Goal: Use online tool/utility: Utilize a website feature to perform a specific function

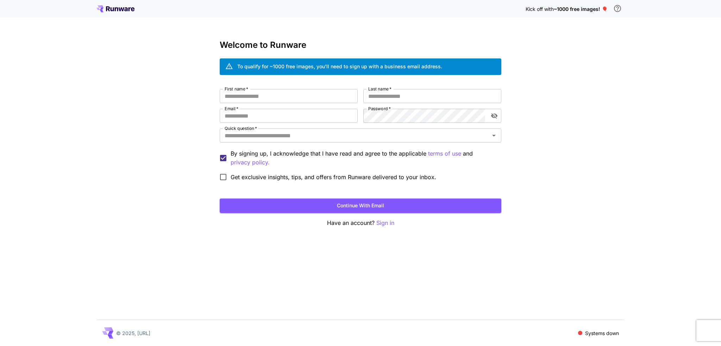
click at [592, 12] on p "Kick off with ~1000 free images! 🎈" at bounding box center [567, 8] width 82 height 7
click at [291, 100] on input "First name   *" at bounding box center [289, 96] width 138 height 14
click at [311, 95] on input "First name   *" at bounding box center [289, 96] width 138 height 14
type input "*"
type input "*****"
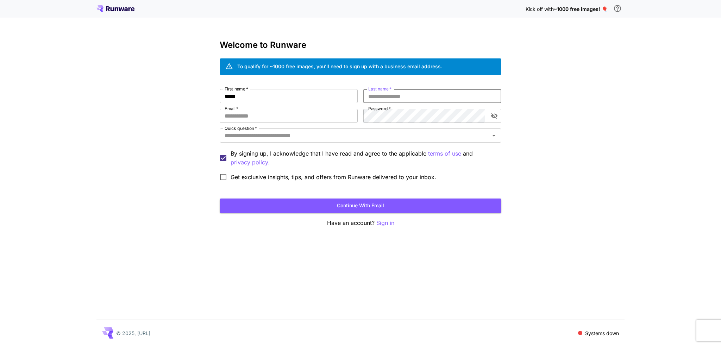
click at [382, 102] on input "Last name   *" at bounding box center [432, 96] width 138 height 14
type input "*****"
click at [290, 118] on input "Email   *" at bounding box center [289, 116] width 138 height 14
type input "**********"
click at [287, 139] on input "Quick question   *" at bounding box center [355, 136] width 266 height 10
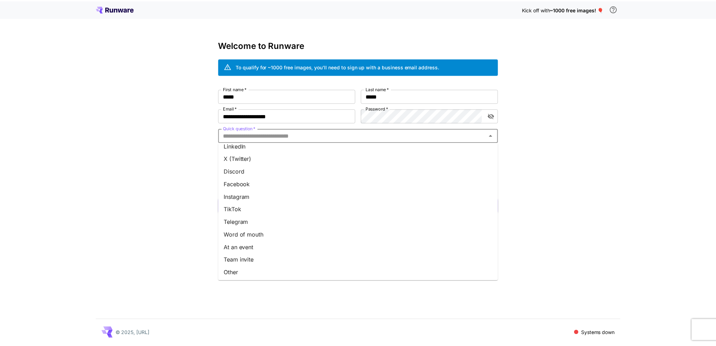
scroll to position [57, 0]
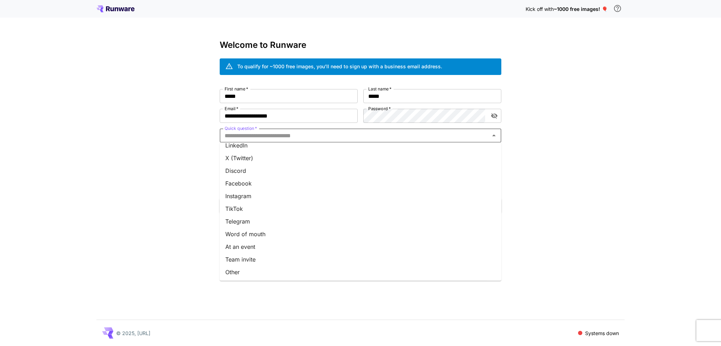
click at [253, 273] on li "Other" at bounding box center [361, 272] width 282 height 13
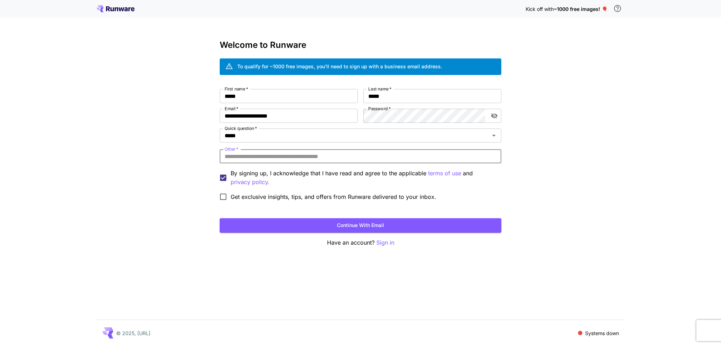
click at [269, 157] on input "Other   *" at bounding box center [361, 156] width 282 height 14
type input "*"
type input "**********"
click at [440, 222] on button "Continue with email" at bounding box center [361, 225] width 282 height 14
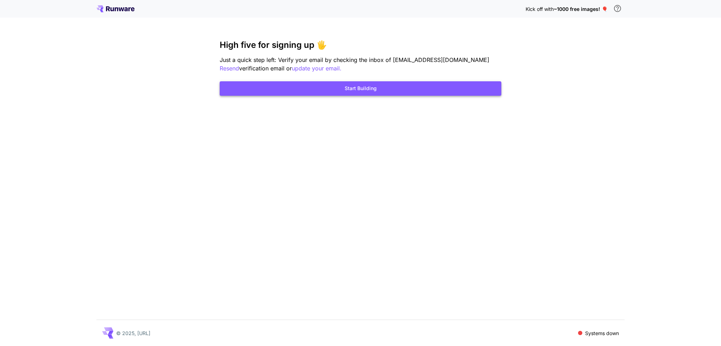
click at [359, 91] on button "Start Building" at bounding box center [361, 88] width 282 height 14
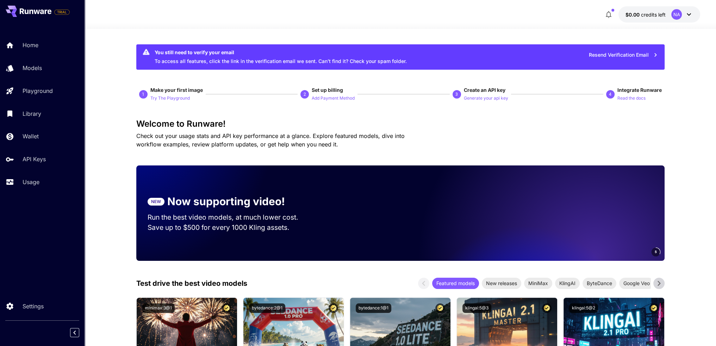
click at [604, 17] on icon "button" at bounding box center [608, 14] width 8 height 8
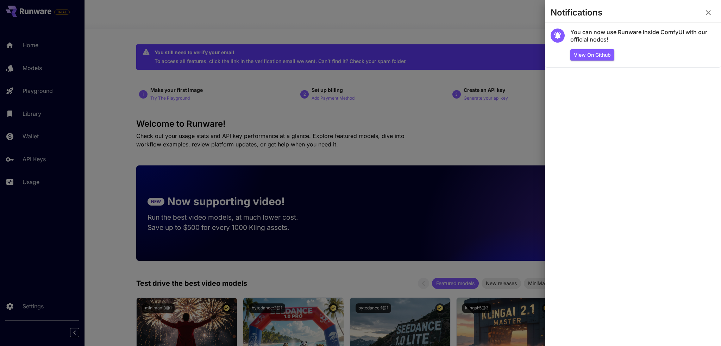
click at [708, 14] on icon "button" at bounding box center [708, 12] width 5 height 5
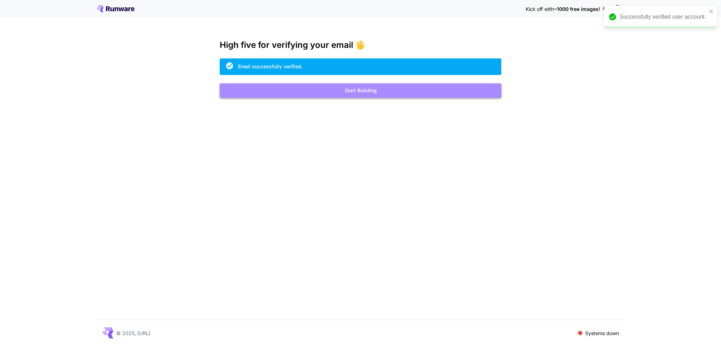
click at [385, 95] on button "Start Building" at bounding box center [361, 90] width 282 height 14
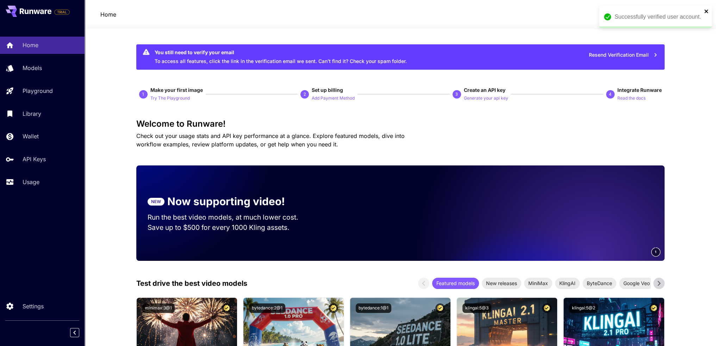
click at [706, 10] on icon "close" at bounding box center [706, 11] width 5 height 6
click at [644, 17] on span "credits left" at bounding box center [653, 15] width 25 height 6
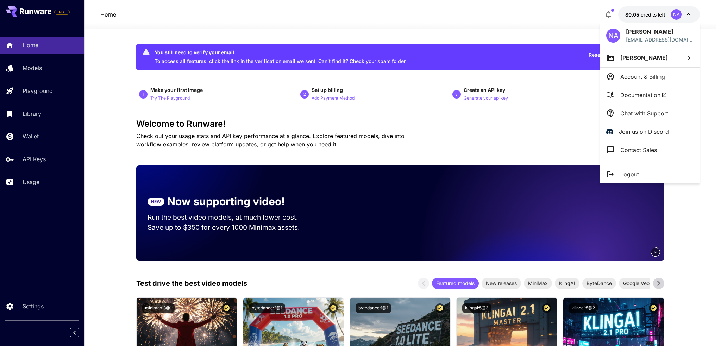
click at [482, 25] on div at bounding box center [360, 173] width 721 height 346
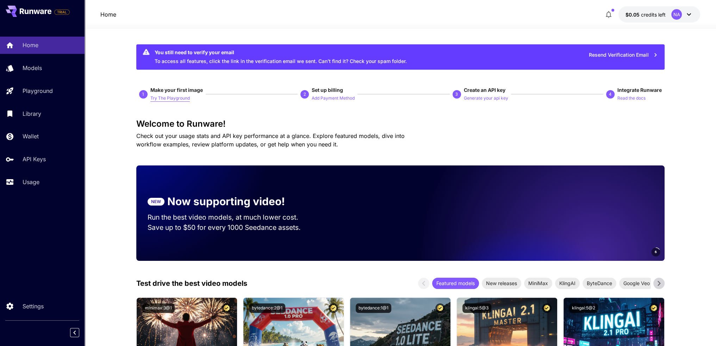
click at [173, 98] on p "Try The Playground" at bounding box center [169, 98] width 39 height 7
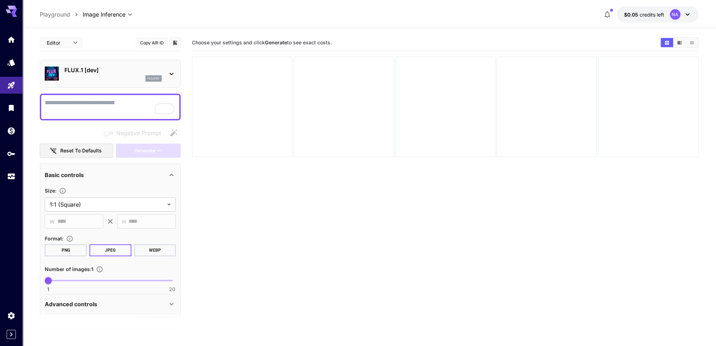
click at [174, 73] on icon at bounding box center [171, 74] width 8 height 8
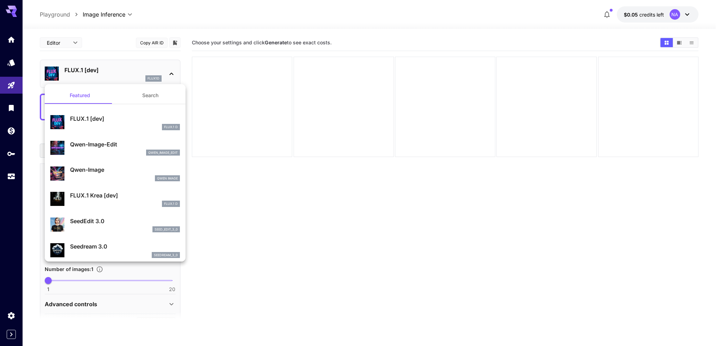
click at [162, 18] on div at bounding box center [360, 173] width 721 height 346
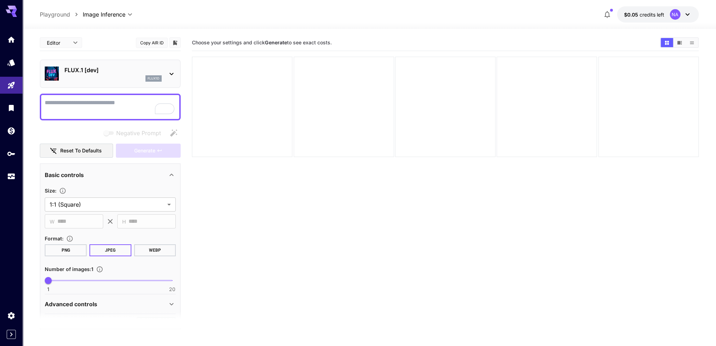
click at [78, 105] on textarea "Negative Prompt" at bounding box center [110, 107] width 131 height 17
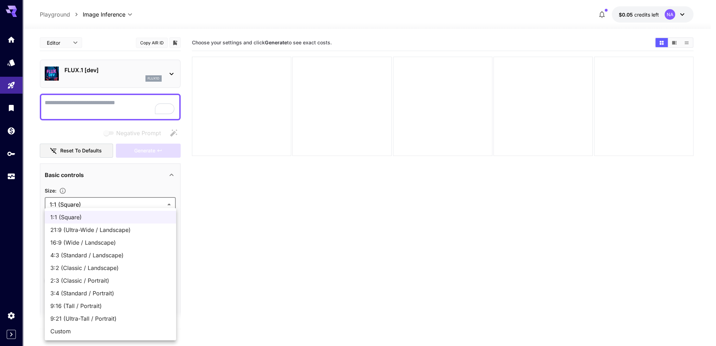
click at [92, 206] on body "**********" at bounding box center [358, 201] width 716 height 402
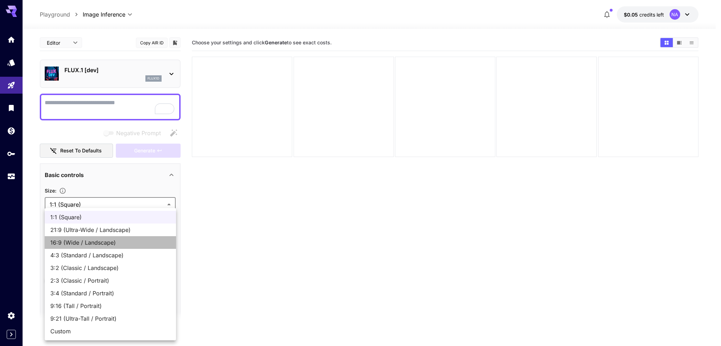
click at [76, 244] on span "16:9 (Wide / Landscape)" at bounding box center [110, 242] width 120 height 8
type input "**********"
type input "****"
type input "***"
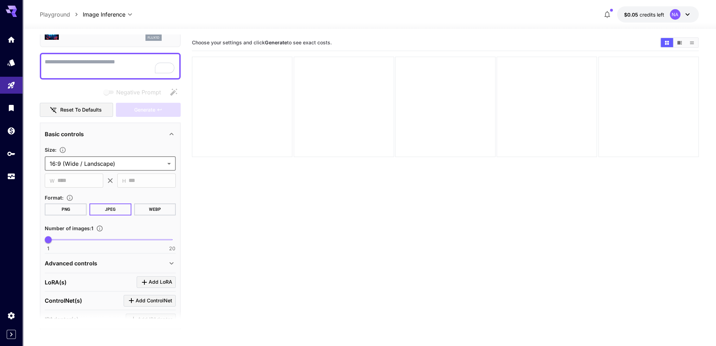
scroll to position [106, 0]
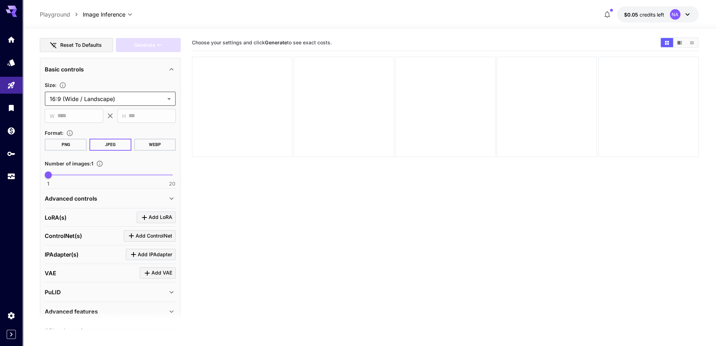
click at [77, 142] on button "PNG" at bounding box center [66, 145] width 42 height 12
type input "*"
drag, startPoint x: 48, startPoint y: 174, endPoint x: 56, endPoint y: 176, distance: 8.7
click at [56, 176] on span "2" at bounding box center [54, 175] width 7 height 7
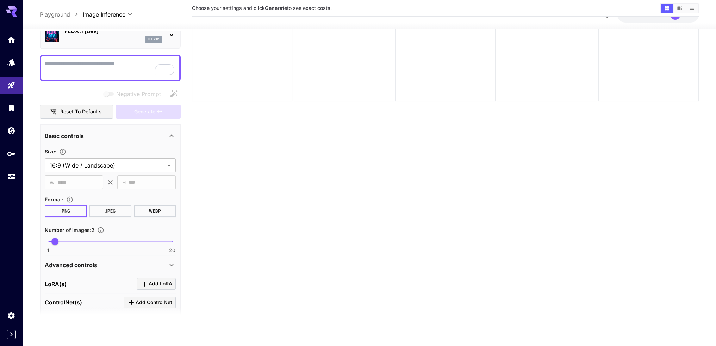
scroll to position [0, 0]
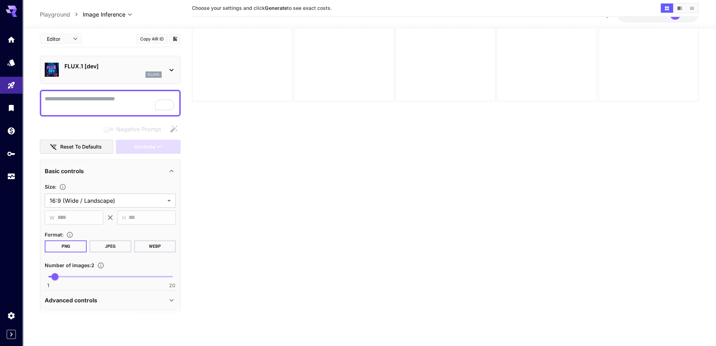
click at [67, 99] on textarea "Negative Prompt" at bounding box center [110, 103] width 131 height 17
paste textarea "**********"
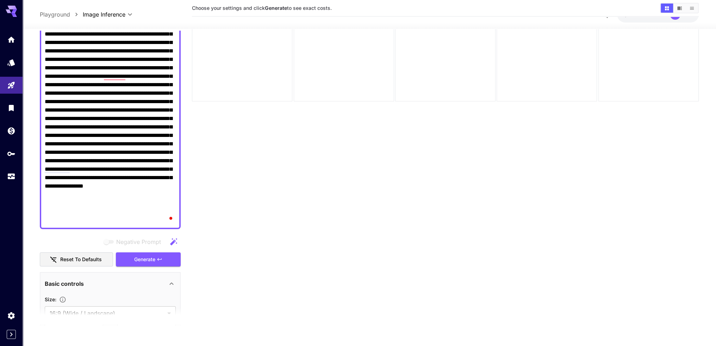
scroll to position [176, 0]
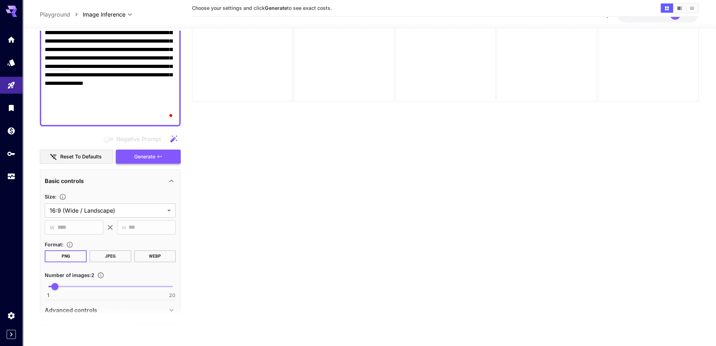
type textarea "**********"
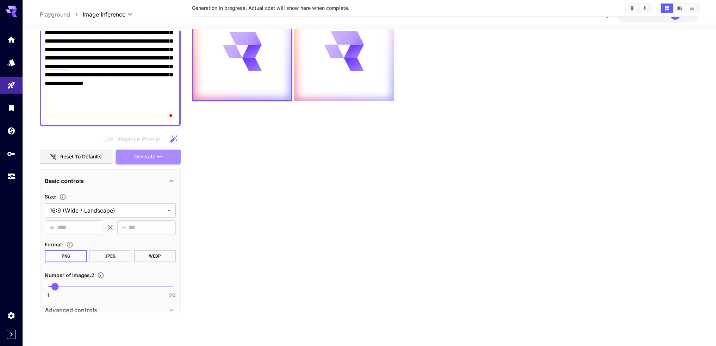
click at [141, 156] on span "Generate" at bounding box center [144, 157] width 21 height 9
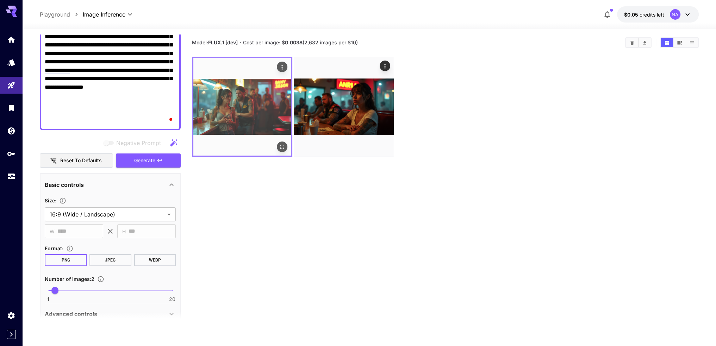
click at [259, 122] on img at bounding box center [242, 107] width 98 height 98
click at [230, 104] on img at bounding box center [242, 107] width 98 height 98
click at [240, 102] on img at bounding box center [242, 107] width 98 height 98
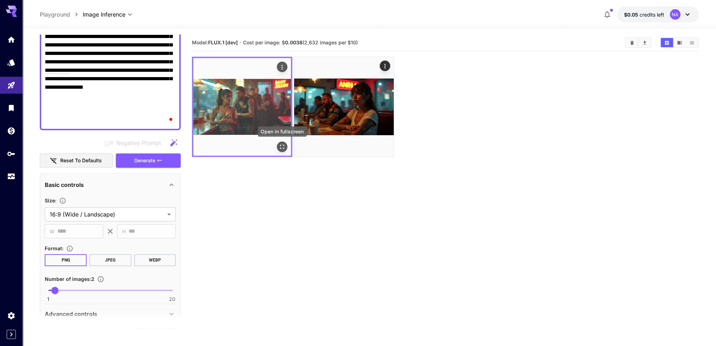
click at [282, 148] on icon "Open in fullscreen" at bounding box center [282, 146] width 7 height 7
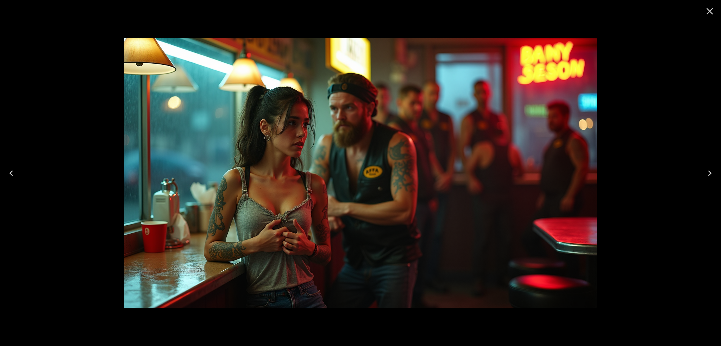
click at [710, 15] on icon "Close" at bounding box center [709, 11] width 11 height 11
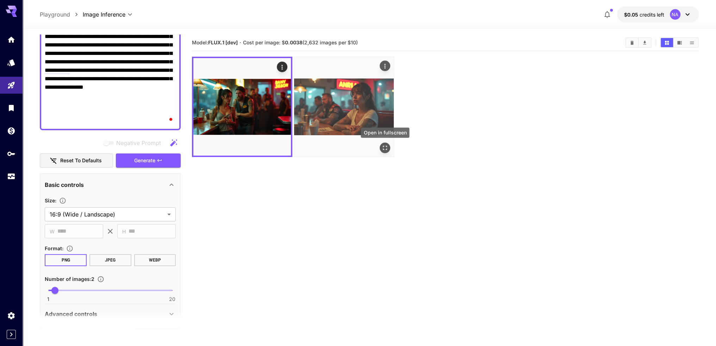
click at [383, 146] on icon "Open in fullscreen" at bounding box center [385, 148] width 4 height 4
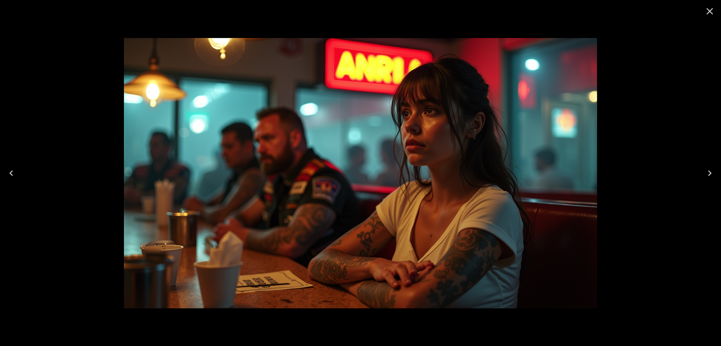
drag, startPoint x: 677, startPoint y: 141, endPoint x: 698, endPoint y: 45, distance: 97.8
click at [677, 140] on div at bounding box center [360, 173] width 721 height 346
click at [706, 17] on icon "Close" at bounding box center [709, 11] width 11 height 11
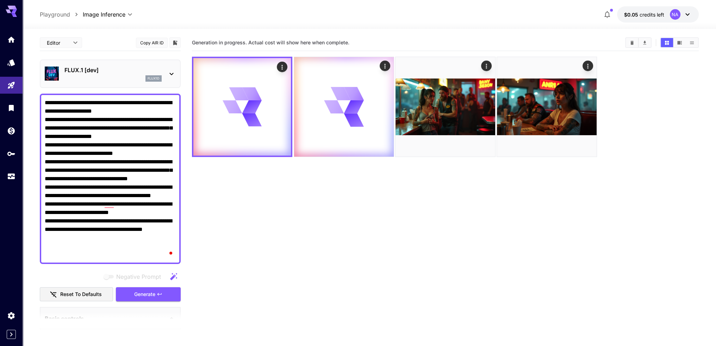
scroll to position [64, 0]
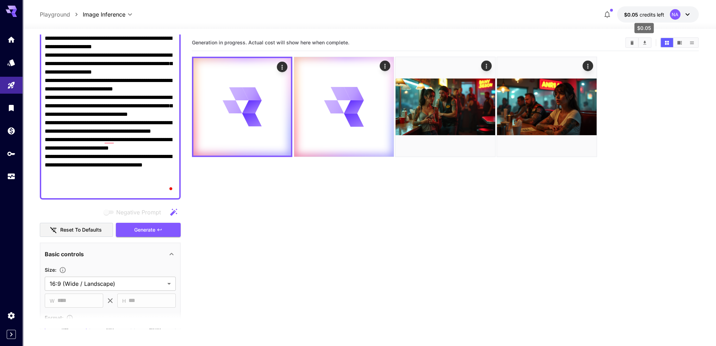
click at [646, 14] on span "credits left" at bounding box center [652, 15] width 25 height 6
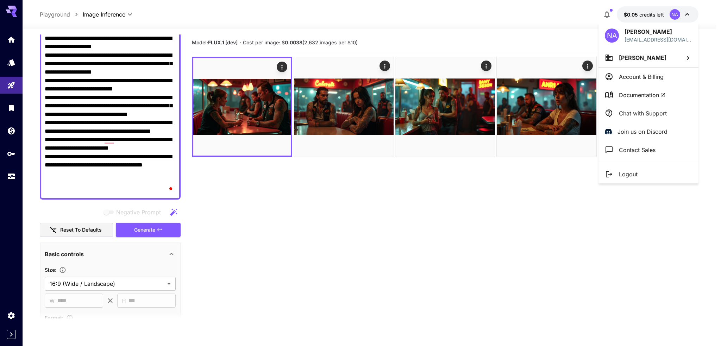
click at [458, 184] on div at bounding box center [360, 173] width 721 height 346
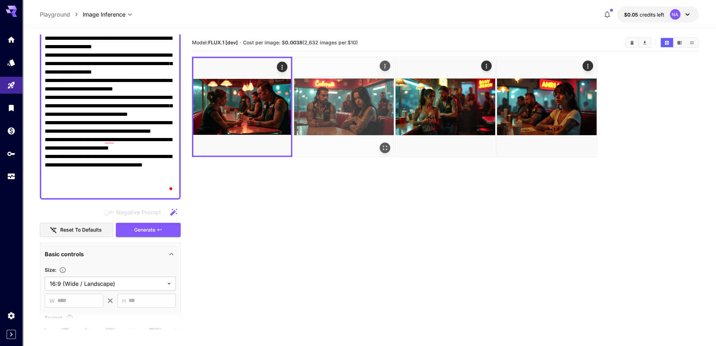
click at [363, 121] on img at bounding box center [344, 107] width 100 height 100
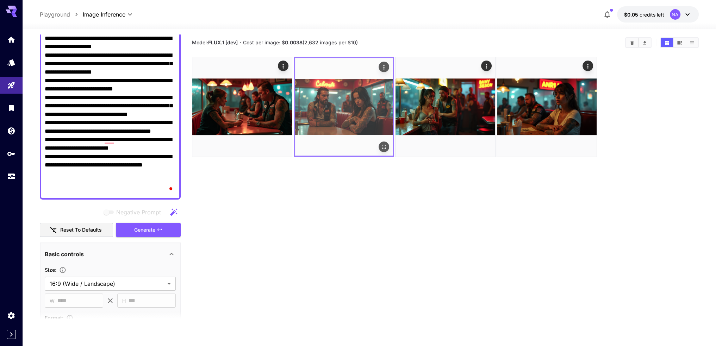
click at [362, 116] on img at bounding box center [344, 107] width 98 height 98
click at [350, 101] on img at bounding box center [344, 107] width 98 height 98
click at [383, 142] on button "Open in fullscreen" at bounding box center [384, 147] width 11 height 11
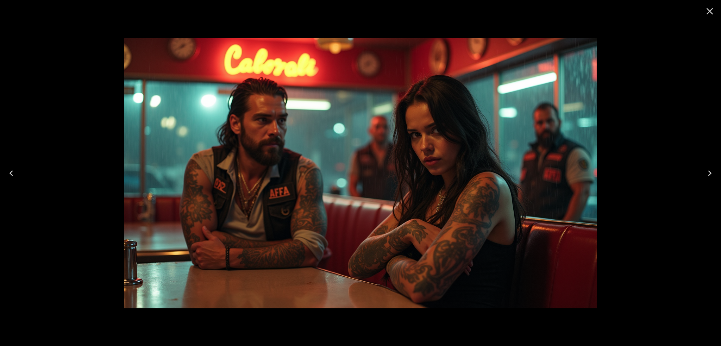
click at [658, 116] on div at bounding box center [360, 173] width 721 height 346
click at [713, 14] on icon "Close" at bounding box center [709, 11] width 11 height 11
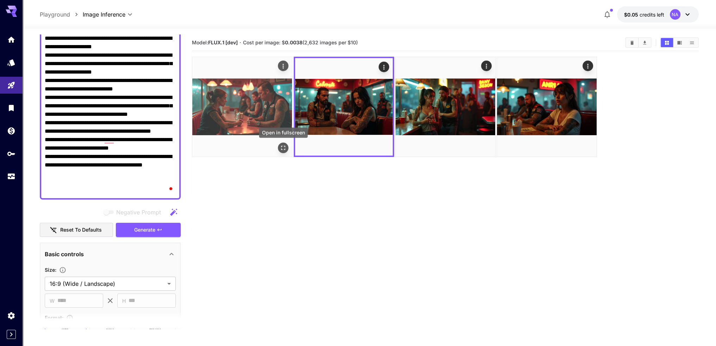
click at [279, 150] on button "Open in fullscreen" at bounding box center [283, 148] width 11 height 11
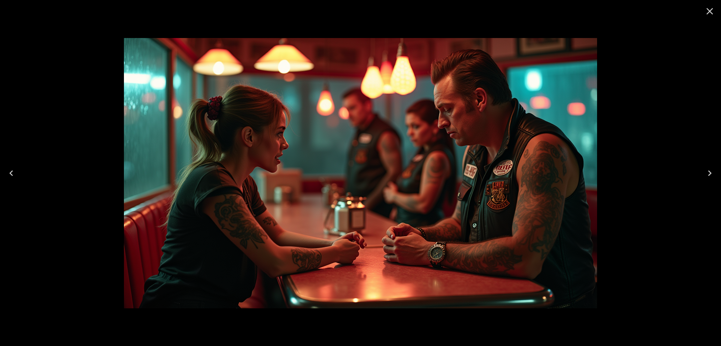
click at [709, 15] on icon "Close" at bounding box center [709, 11] width 11 height 11
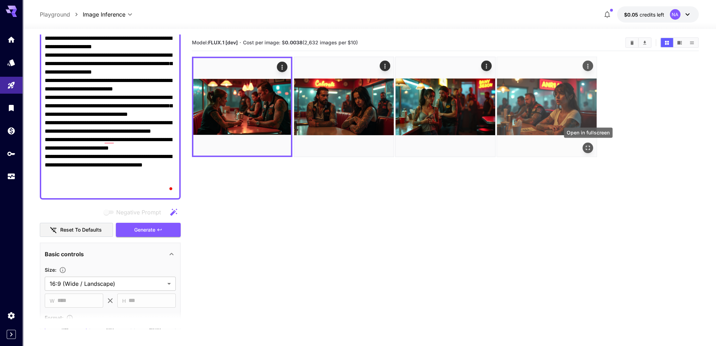
click at [590, 145] on icon "Open in fullscreen" at bounding box center [587, 147] width 7 height 7
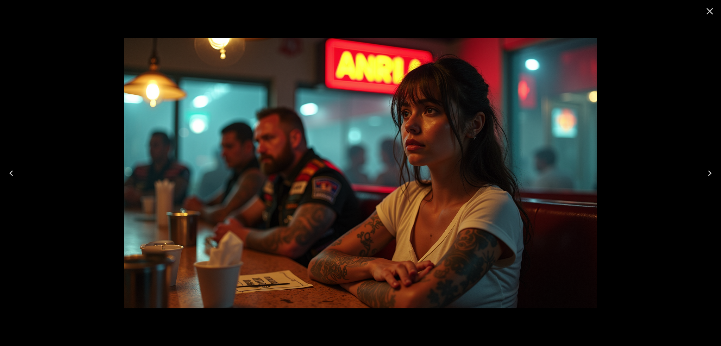
click at [709, 14] on icon "Close" at bounding box center [709, 11] width 11 height 11
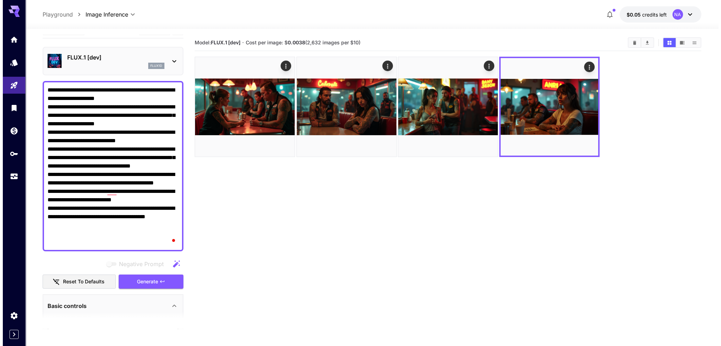
scroll to position [0, 0]
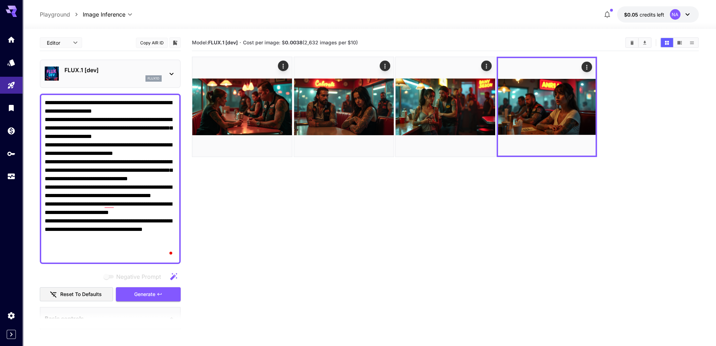
click at [168, 74] on icon at bounding box center [171, 74] width 8 height 8
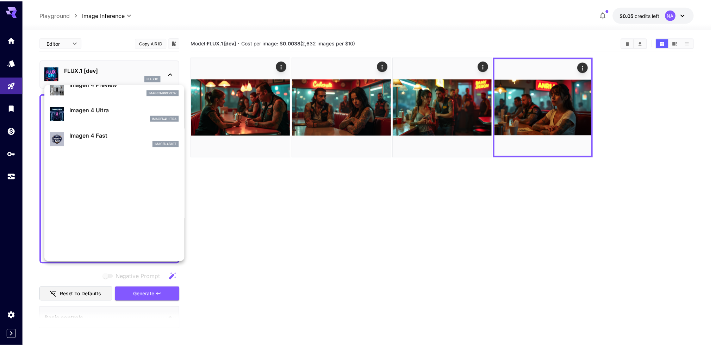
scroll to position [317, 0]
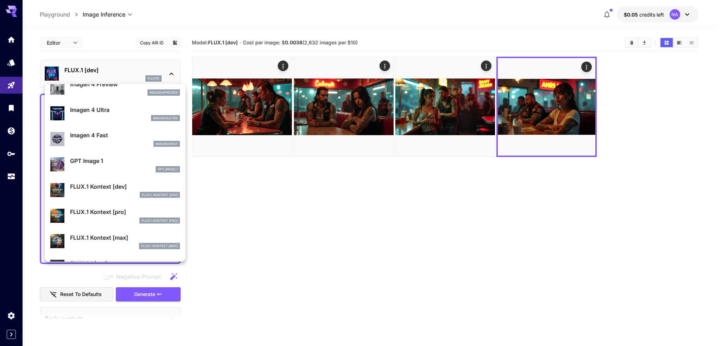
click at [88, 110] on p "Imagen 4 Ultra" at bounding box center [125, 110] width 110 height 8
type input "**********"
type input "****"
type input "*"
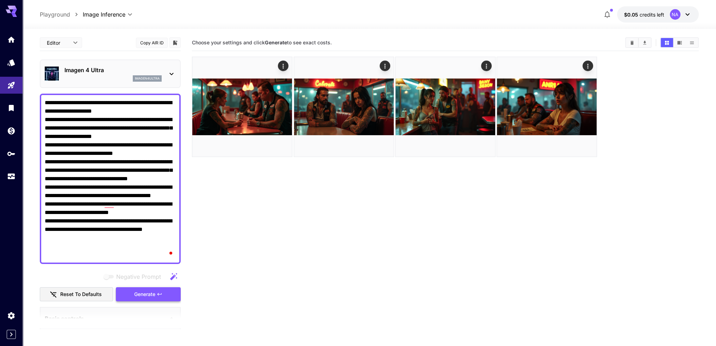
click at [142, 288] on button "Generate" at bounding box center [148, 294] width 65 height 14
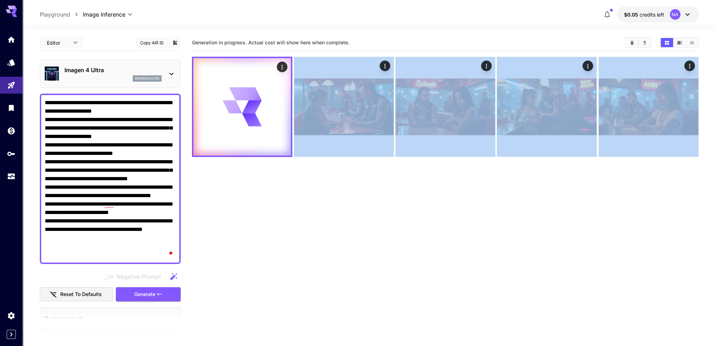
drag, startPoint x: 693, startPoint y: 158, endPoint x: 366, endPoint y: 221, distance: 332.8
click at [366, 130] on section "Generation in progress. Actual cost will show here when complete." at bounding box center [445, 208] width 507 height 346
click at [632, 43] on icon "Clear Images" at bounding box center [632, 43] width 3 height 4
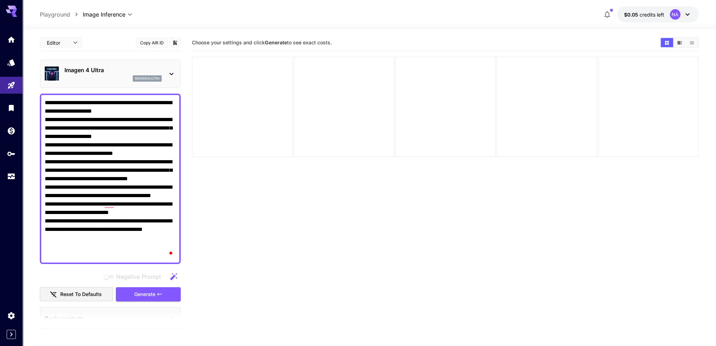
click at [236, 99] on div at bounding box center [242, 107] width 100 height 100
click at [168, 292] on button "Generate" at bounding box center [148, 294] width 65 height 14
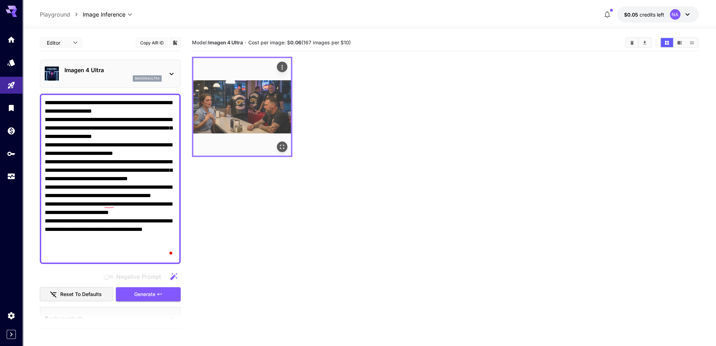
click at [251, 112] on img at bounding box center [242, 107] width 98 height 98
click at [279, 147] on icon "Open in fullscreen" at bounding box center [282, 146] width 7 height 7
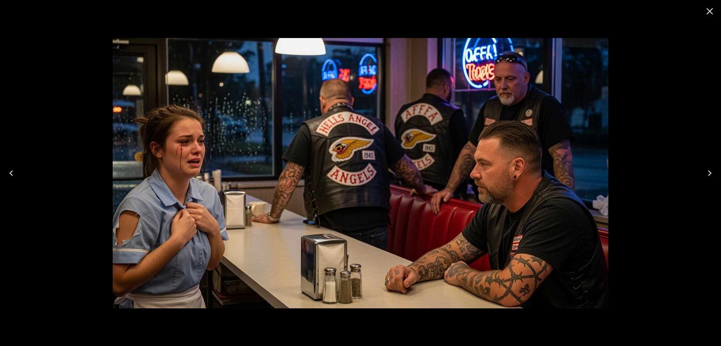
click at [714, 10] on icon "Close" at bounding box center [709, 11] width 11 height 11
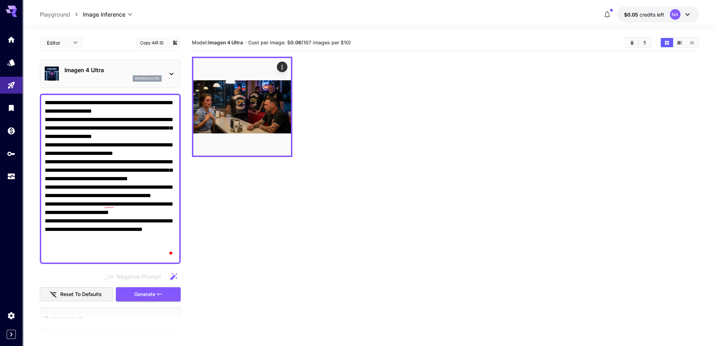
click at [120, 164] on textarea "**********" at bounding box center [110, 179] width 131 height 161
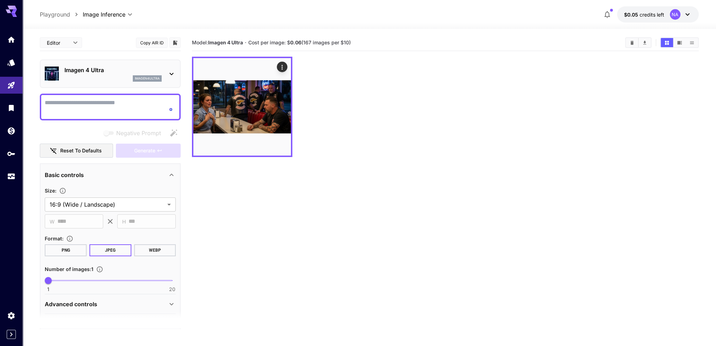
paste textarea "**********"
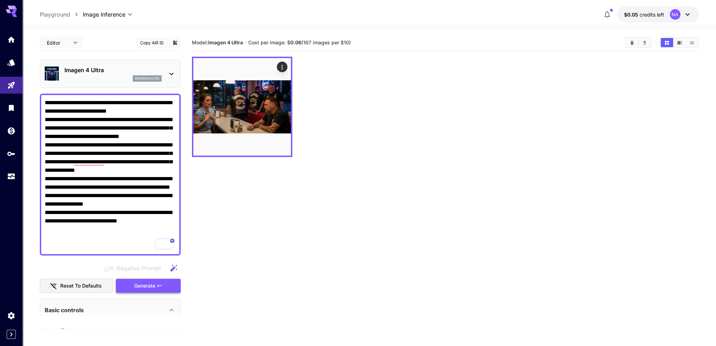
type textarea "**********"
click at [149, 284] on span "Generate" at bounding box center [144, 286] width 21 height 9
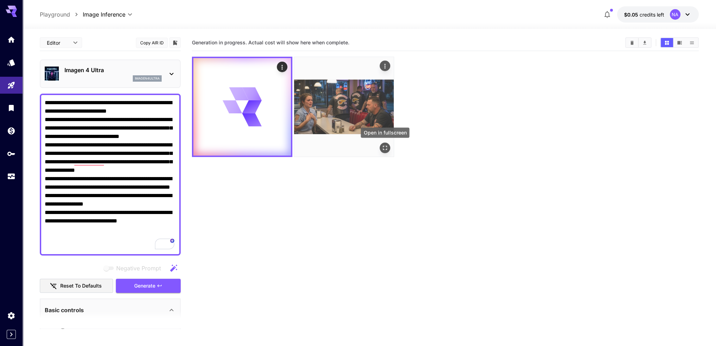
click at [385, 145] on icon "Open in fullscreen" at bounding box center [384, 147] width 7 height 7
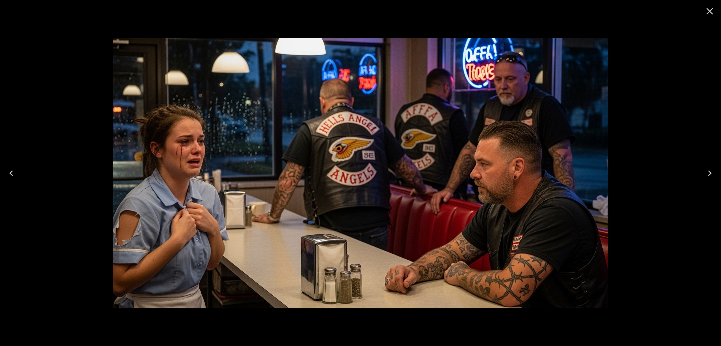
click at [707, 13] on icon "Close" at bounding box center [709, 11] width 11 height 11
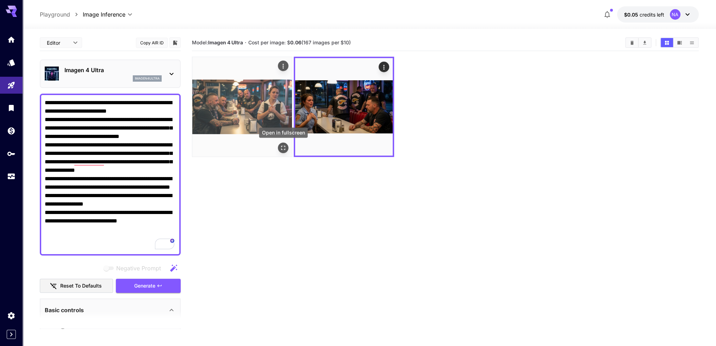
click at [282, 148] on icon "Open in fullscreen" at bounding box center [283, 147] width 7 height 7
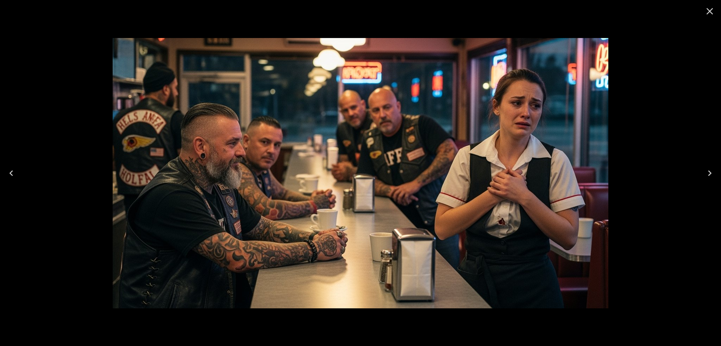
click at [706, 12] on icon "Close" at bounding box center [709, 11] width 11 height 11
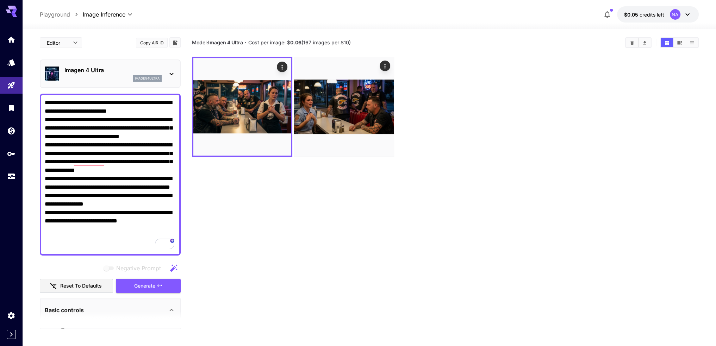
click at [121, 179] on textarea "**********" at bounding box center [110, 175] width 131 height 152
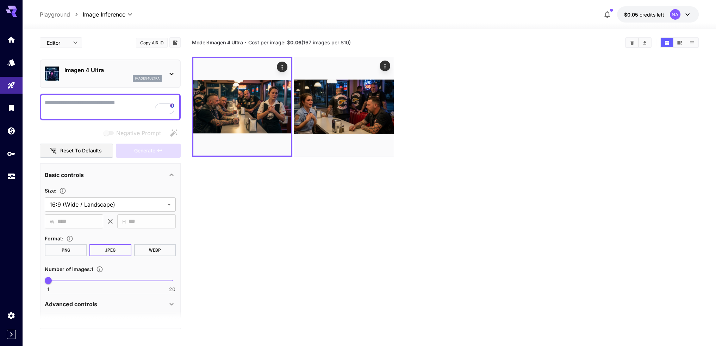
paste textarea "**********"
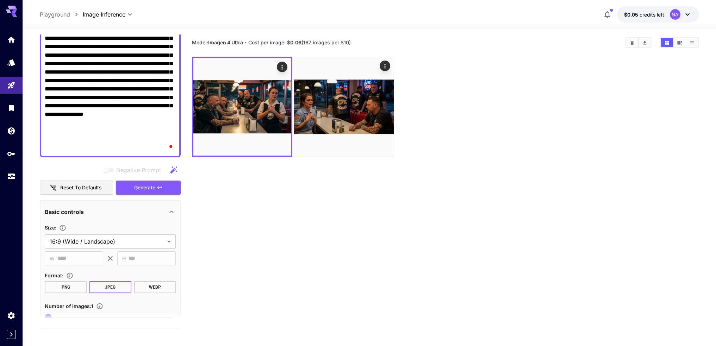
scroll to position [207, 0]
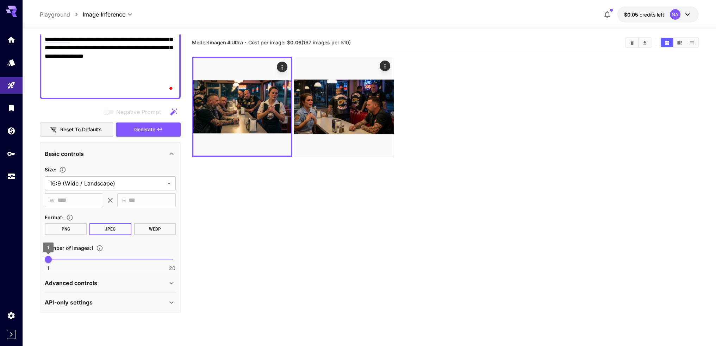
type textarea "**********"
type input "*"
drag, startPoint x: 48, startPoint y: 257, endPoint x: 57, endPoint y: 260, distance: 9.7
click at [57, 260] on span "2" at bounding box center [54, 259] width 7 height 7
click at [177, 126] on button "Generate" at bounding box center [148, 130] width 65 height 14
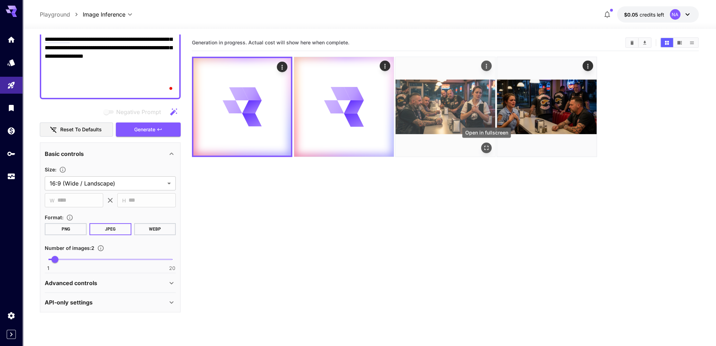
click at [485, 146] on icon "Open in fullscreen" at bounding box center [486, 148] width 4 height 4
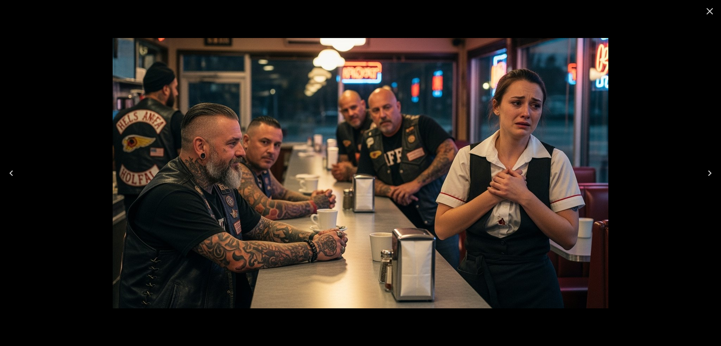
click at [706, 10] on icon "Close" at bounding box center [709, 11] width 11 height 11
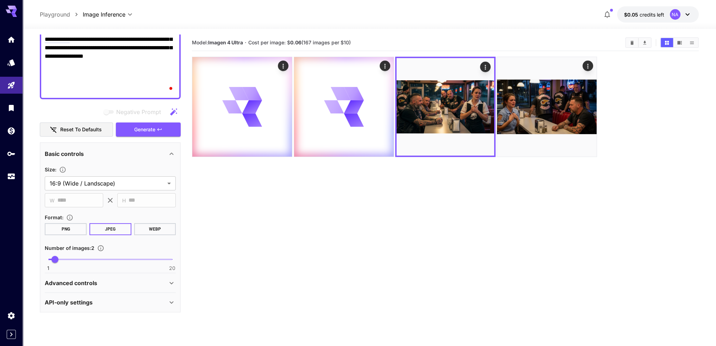
click at [678, 15] on div "NA" at bounding box center [675, 14] width 11 height 11
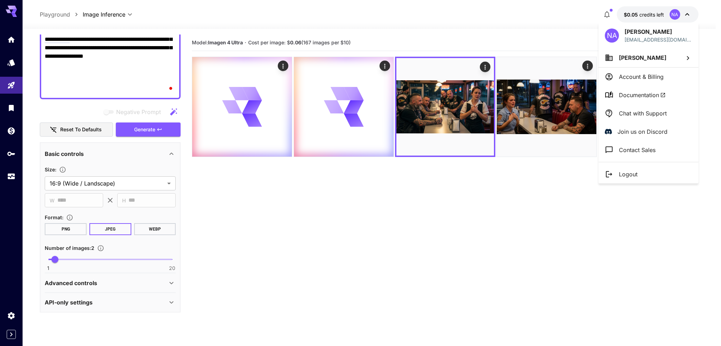
click at [678, 15] on div at bounding box center [360, 173] width 721 height 346
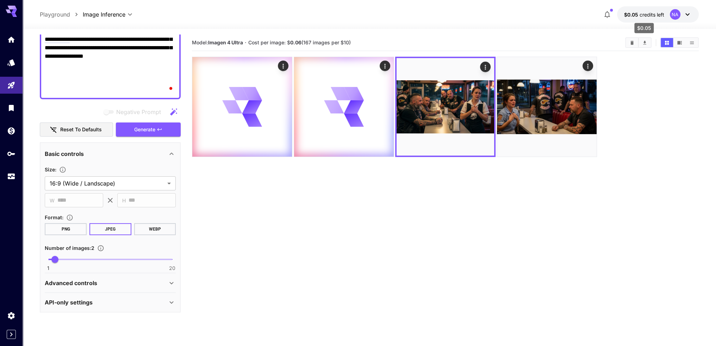
click at [640, 13] on span "credits left" at bounding box center [652, 15] width 25 height 6
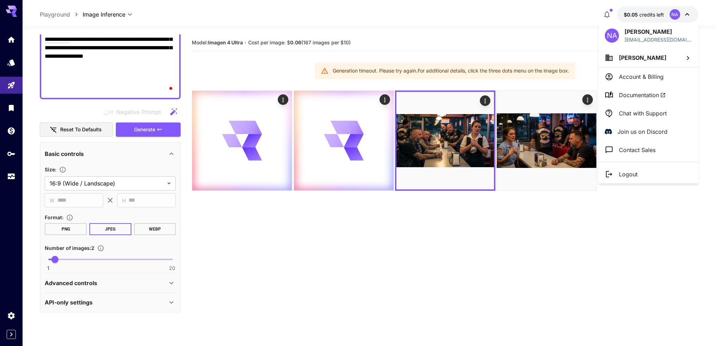
click at [676, 15] on div at bounding box center [360, 173] width 721 height 346
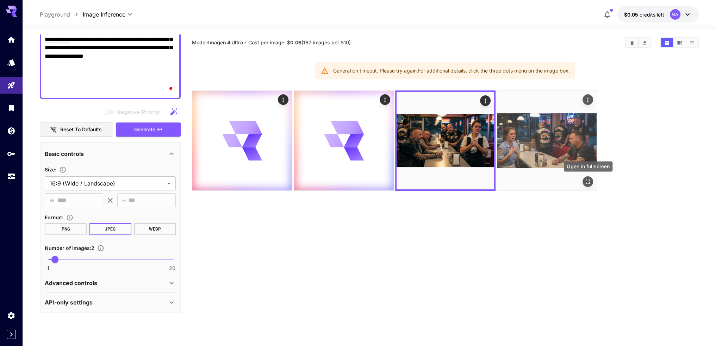
click at [591, 180] on icon "Open in fullscreen" at bounding box center [587, 181] width 7 height 7
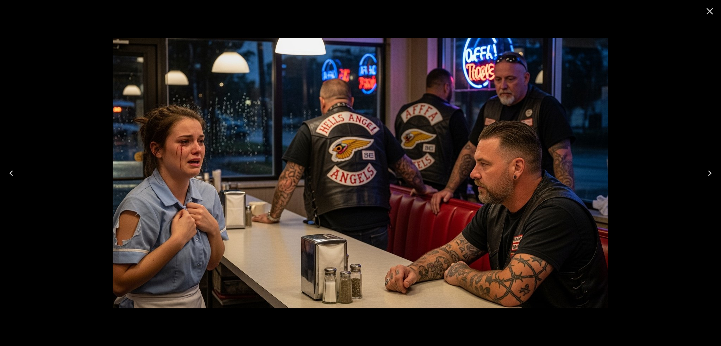
click at [713, 12] on icon "Close" at bounding box center [709, 11] width 11 height 11
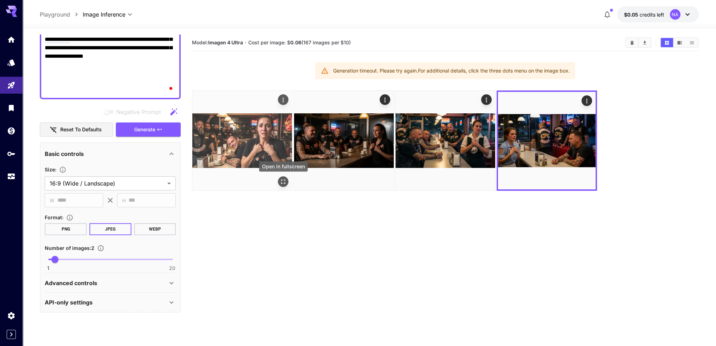
click at [282, 182] on icon "Open in fullscreen" at bounding box center [283, 181] width 7 height 7
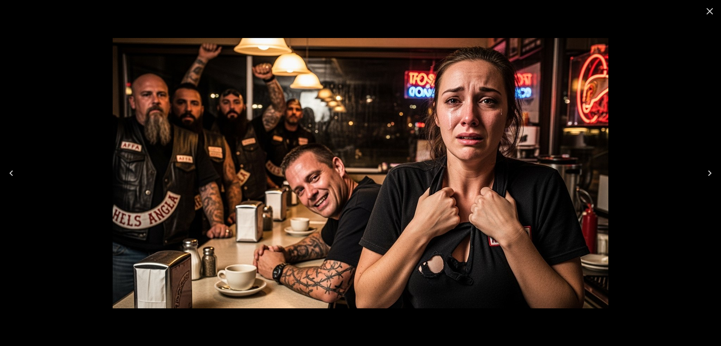
click at [709, 12] on icon "Close" at bounding box center [710, 11] width 7 height 7
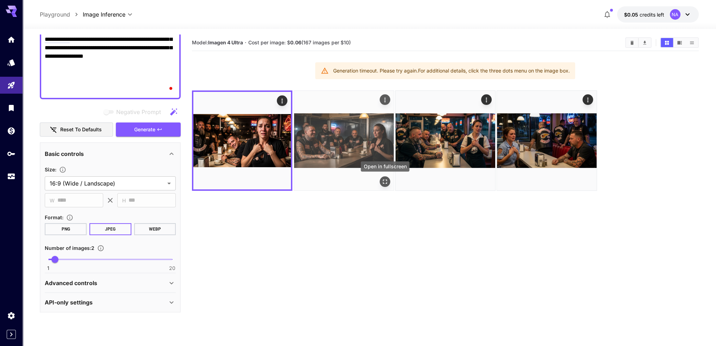
click at [385, 180] on icon "Open in fullscreen" at bounding box center [384, 181] width 7 height 7
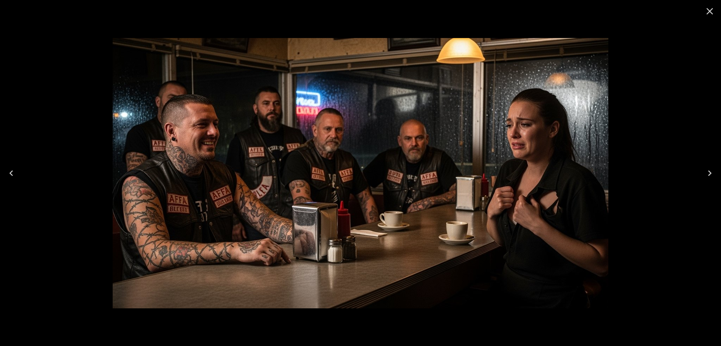
click at [713, 10] on icon "Close" at bounding box center [709, 11] width 11 height 11
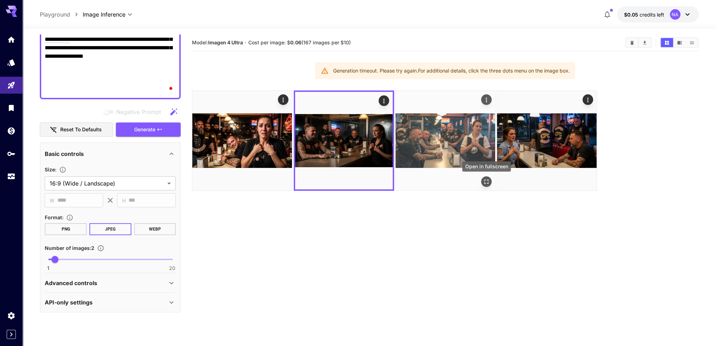
click at [486, 183] on icon "Open in fullscreen" at bounding box center [486, 182] width 4 height 4
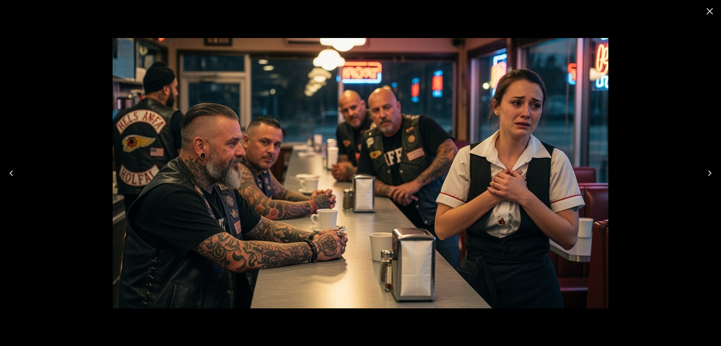
click at [716, 12] on button "Close" at bounding box center [710, 11] width 17 height 17
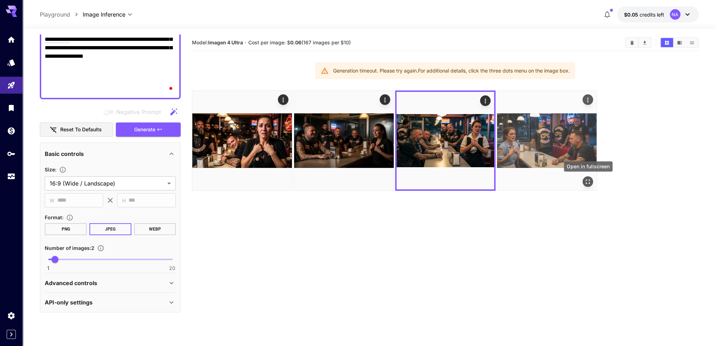
click at [588, 180] on icon "Open in fullscreen" at bounding box center [587, 181] width 7 height 7
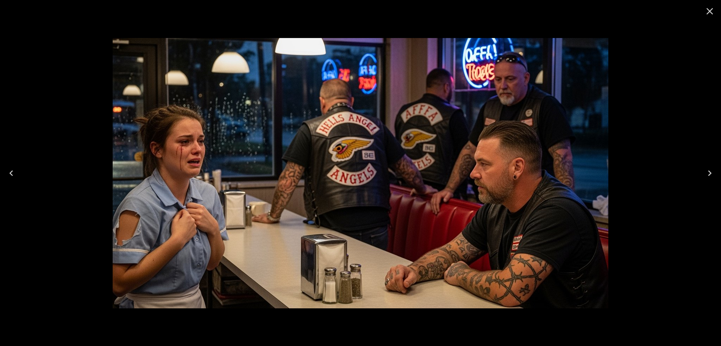
click at [713, 5] on button "Close" at bounding box center [710, 11] width 17 height 17
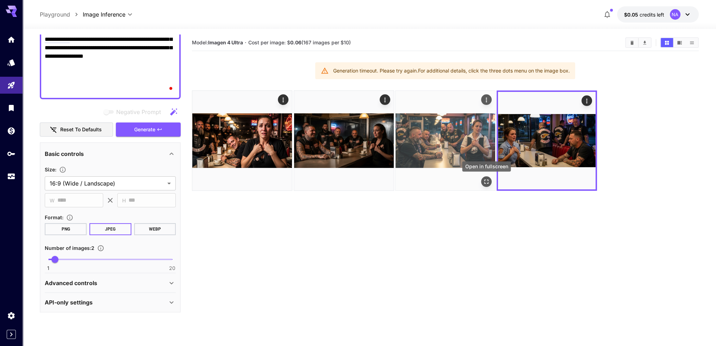
click at [486, 179] on icon "Open in fullscreen" at bounding box center [486, 181] width 7 height 7
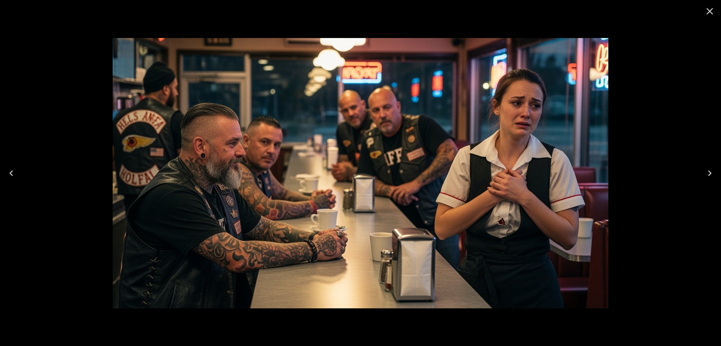
click at [713, 12] on icon "Close" at bounding box center [709, 11] width 11 height 11
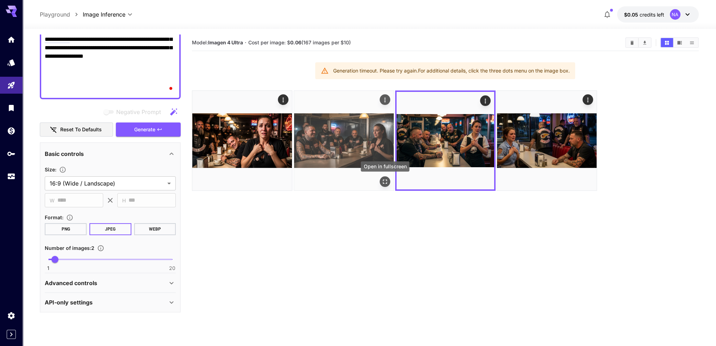
click at [386, 179] on icon "Open in fullscreen" at bounding box center [384, 181] width 7 height 7
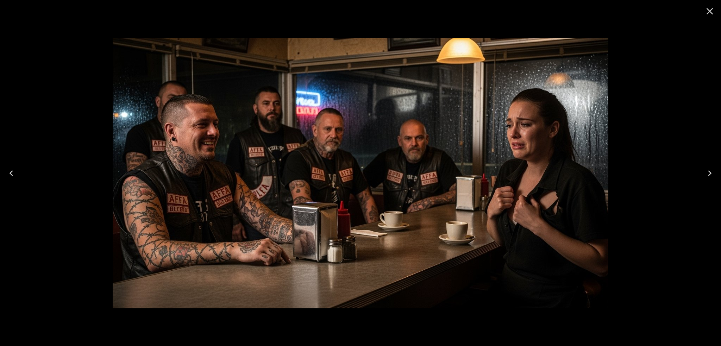
click at [712, 14] on icon "Close" at bounding box center [710, 11] width 7 height 7
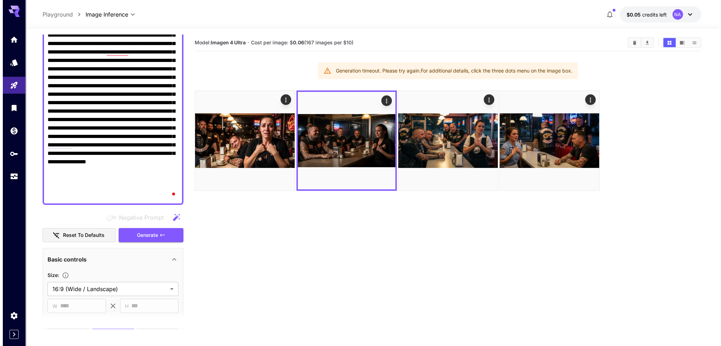
scroll to position [31, 0]
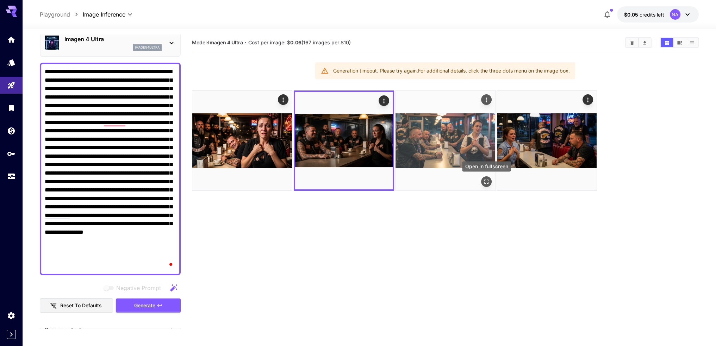
click at [487, 180] on icon "Open in fullscreen" at bounding box center [486, 181] width 7 height 7
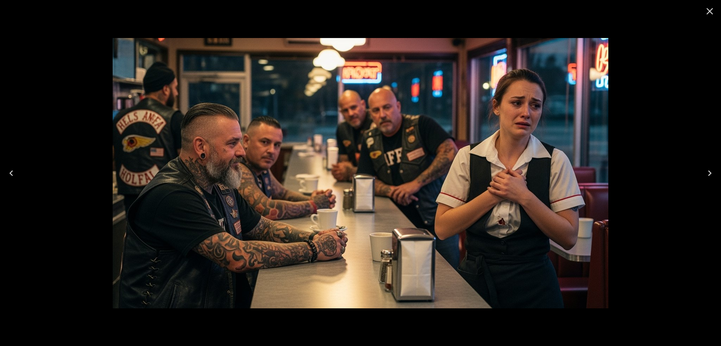
click at [710, 12] on icon "Close" at bounding box center [709, 11] width 11 height 11
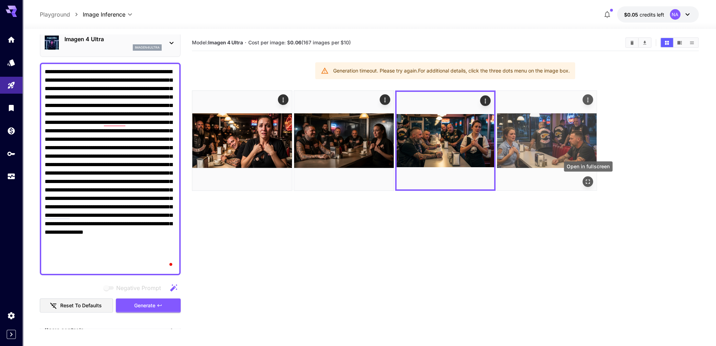
click at [592, 184] on button "Open in fullscreen" at bounding box center [588, 181] width 11 height 11
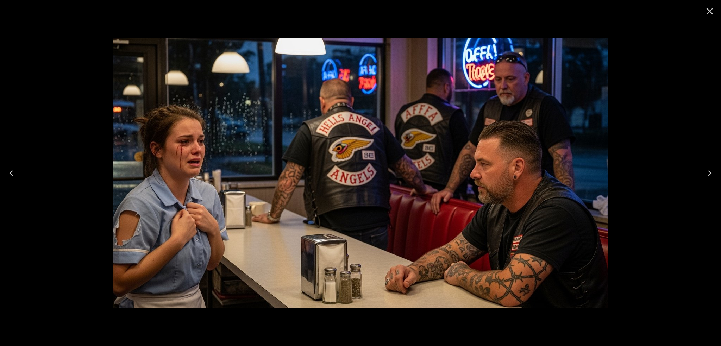
click at [711, 13] on icon "Close" at bounding box center [710, 11] width 7 height 7
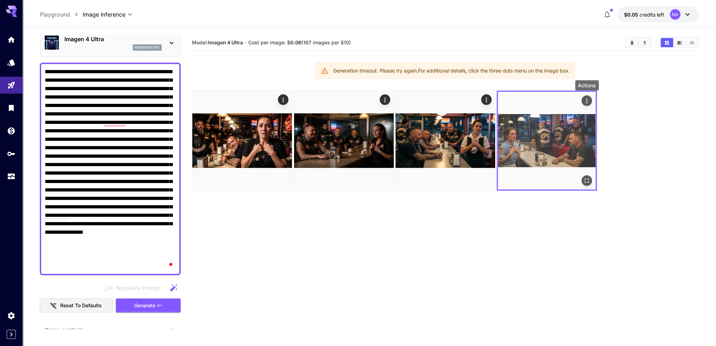
click at [589, 98] on icon "Actions" at bounding box center [586, 101] width 7 height 7
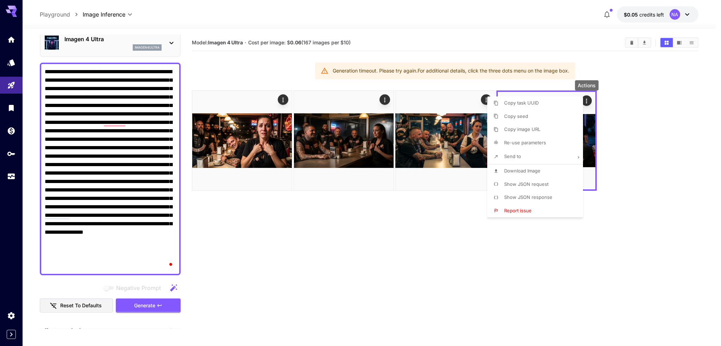
click at [524, 168] on span "Download Image" at bounding box center [522, 171] width 36 height 6
click at [649, 141] on div at bounding box center [360, 173] width 721 height 346
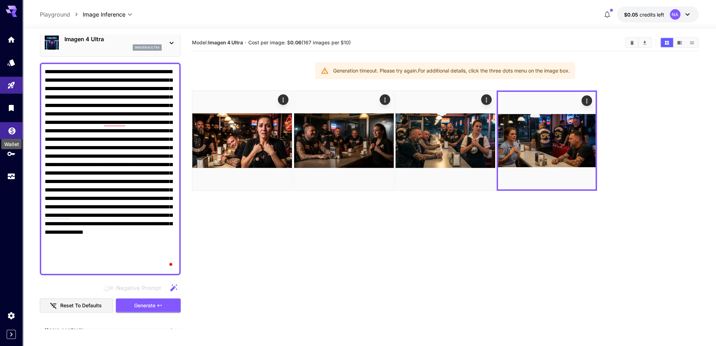
click at [8, 132] on icon "Wallet" at bounding box center [12, 130] width 8 height 8
